Goal: Task Accomplishment & Management: Manage account settings

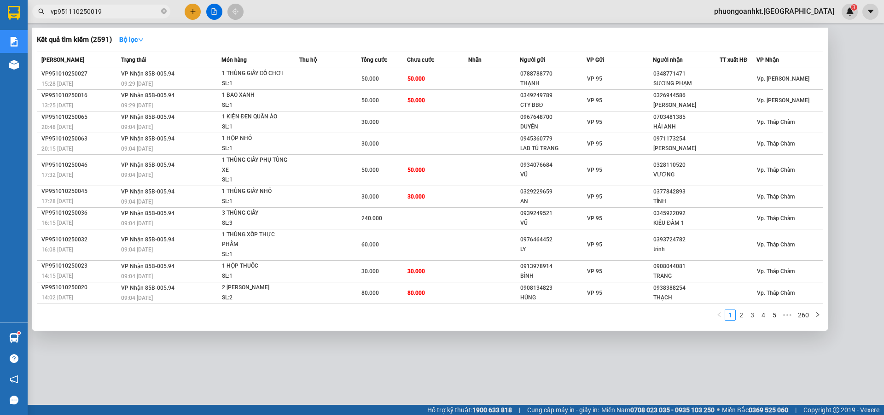
type input "vp951110250019"
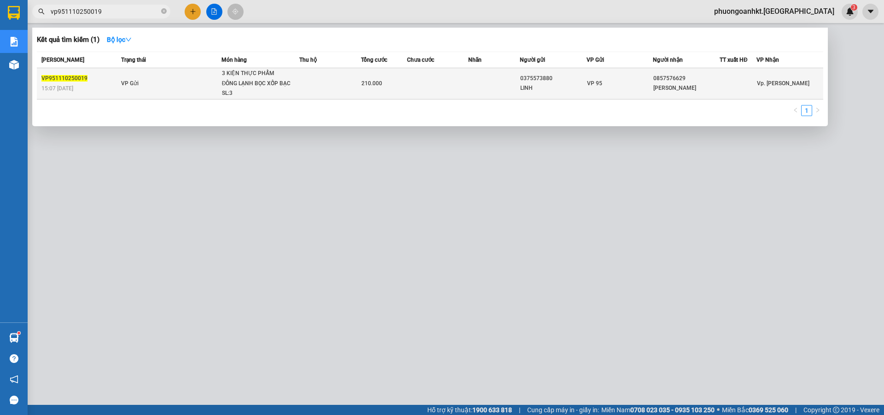
click at [209, 83] on td "VP Gửi" at bounding box center [170, 83] width 103 height 31
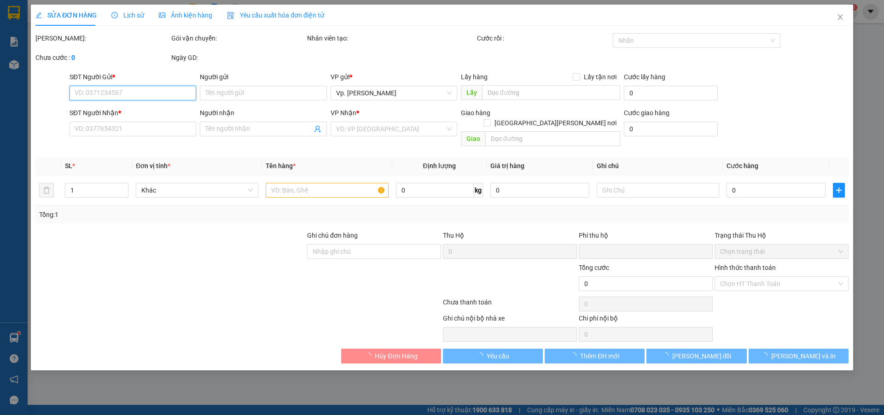
type input "0375573880"
type input "LINH"
type input "0857576629"
type input "[PERSON_NAME]"
type input "0"
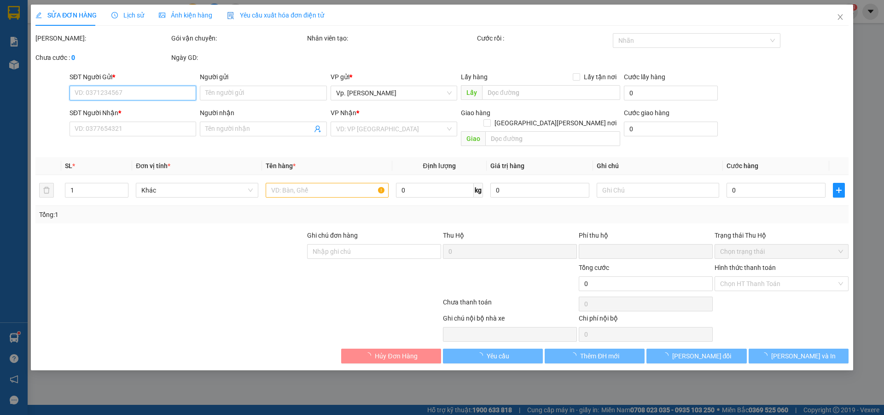
type input "210.000"
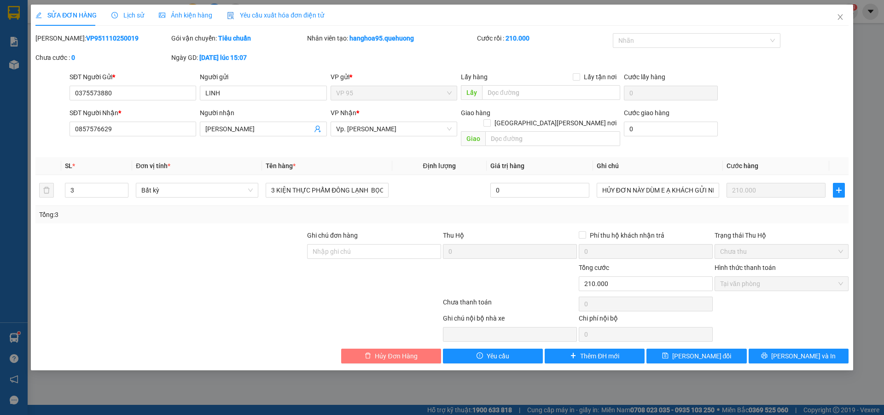
click at [386, 351] on span "Hủy Đơn Hàng" at bounding box center [396, 356] width 42 height 10
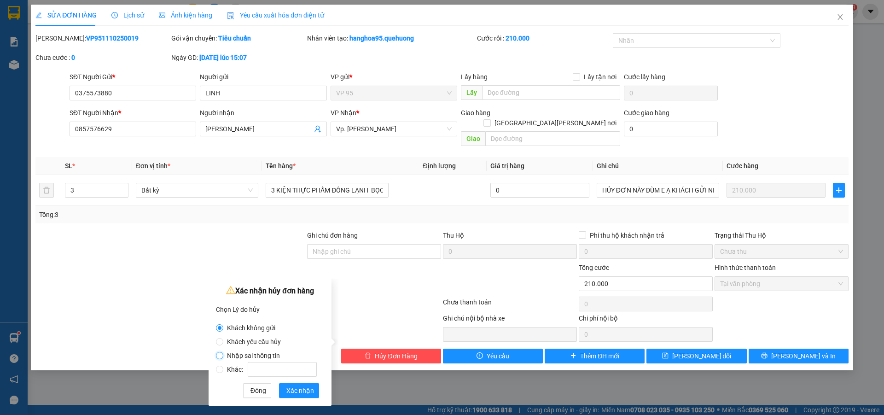
click at [219, 355] on input "Nhập sai thông tin" at bounding box center [219, 355] width 7 height 7
radio input "true"
radio input "false"
click at [317, 392] on button "Xác nhận" at bounding box center [299, 390] width 40 height 15
